Goal: Information Seeking & Learning: Learn about a topic

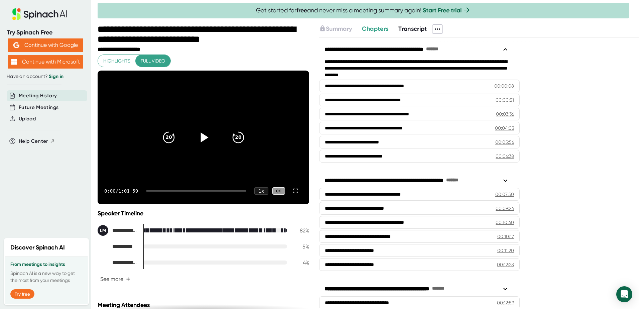
click at [200, 139] on icon at bounding box center [204, 137] width 8 height 10
click at [163, 190] on div at bounding box center [196, 190] width 100 height 1
click at [293, 190] on icon at bounding box center [296, 191] width 8 height 8
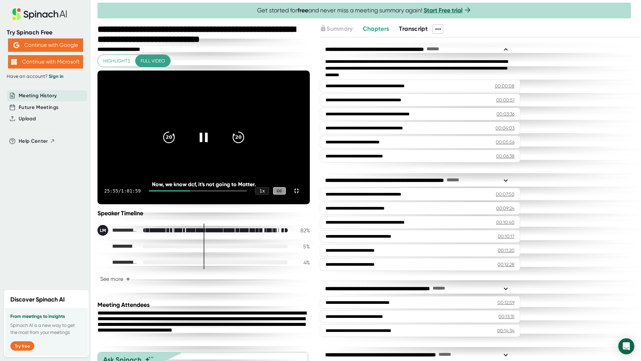
click at [239, 147] on video at bounding box center [204, 137] width 212 height 134
click at [98, 174] on video at bounding box center [204, 137] width 212 height 134
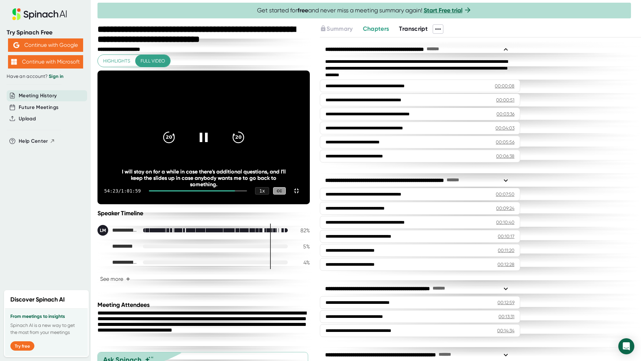
click at [310, 70] on video at bounding box center [204, 137] width 212 height 134
drag, startPoint x: 489, startPoint y: 30, endPoint x: 494, endPoint y: 60, distance: 30.4
click at [310, 70] on video at bounding box center [204, 137] width 212 height 134
click at [299, 193] on icon at bounding box center [296, 190] width 5 height 5
